Goal: Task Accomplishment & Management: Manage account settings

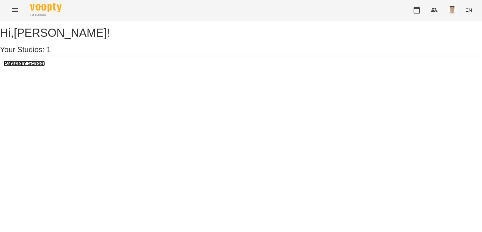
click at [43, 66] on h3 "Paradigm School" at bounding box center [24, 64] width 41 height 6
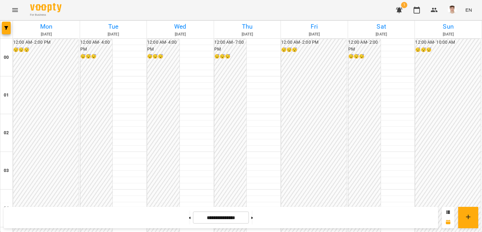
scroll to position [565, 0]
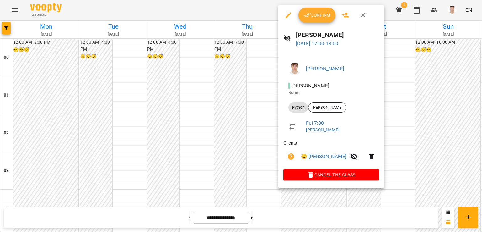
click at [311, 13] on span "Confirm" at bounding box center [316, 15] width 27 height 8
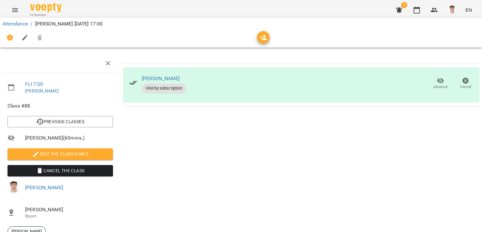
scroll to position [51, 0]
click at [66, 150] on span "Edit the class's Info" at bounding box center [60, 154] width 95 height 8
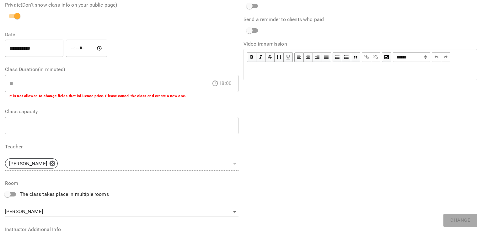
scroll to position [153, 0]
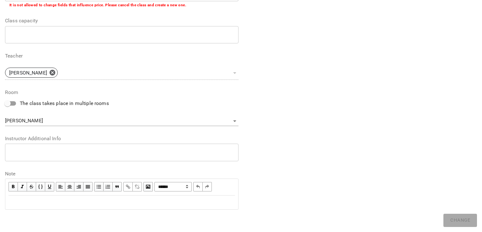
click at [58, 145] on div "* ​" at bounding box center [121, 152] width 233 height 18
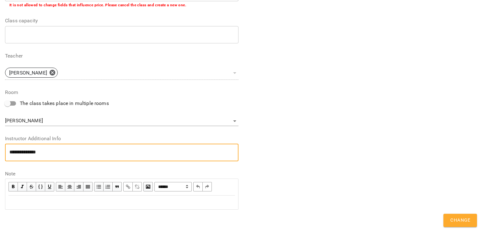
scroll to position [0, 0]
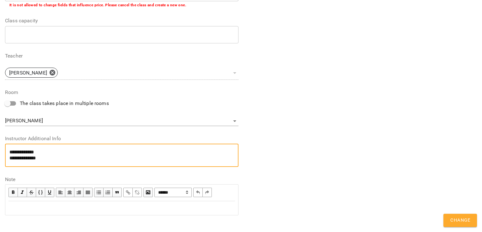
click at [35, 158] on textarea "**********" at bounding box center [120, 155] width 222 height 12
type textarea "**********"
click at [458, 222] on span "Change" at bounding box center [460, 220] width 20 height 8
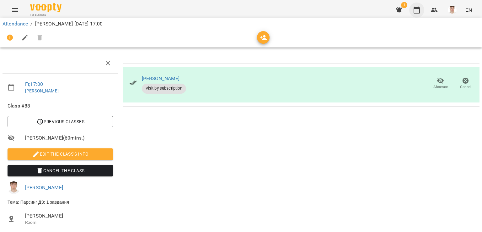
click at [416, 8] on icon "button" at bounding box center [417, 10] width 6 height 7
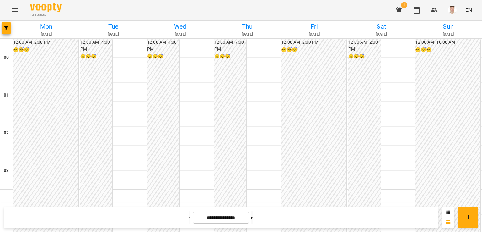
scroll to position [722, 0]
